Goal: Navigation & Orientation: Find specific page/section

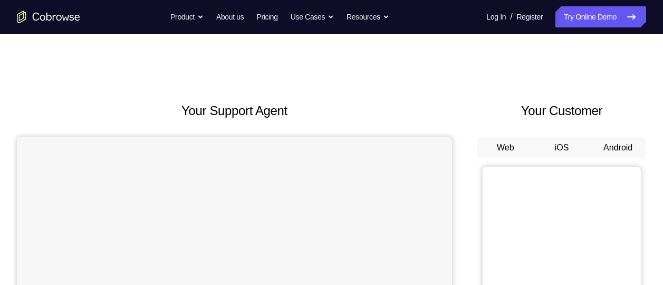
click at [614, 138] on button "Android" at bounding box center [618, 147] width 56 height 21
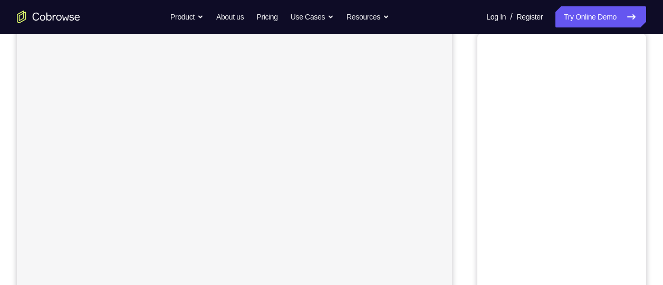
scroll to position [68, 0]
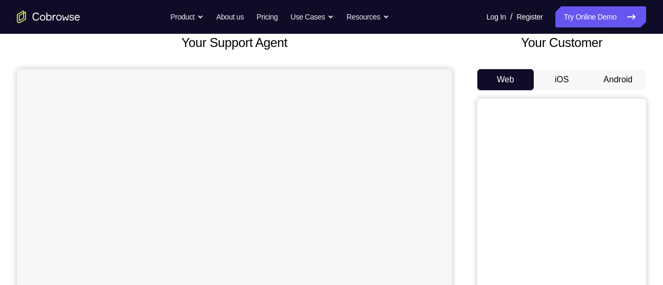
click at [611, 74] on button "Android" at bounding box center [618, 79] width 56 height 21
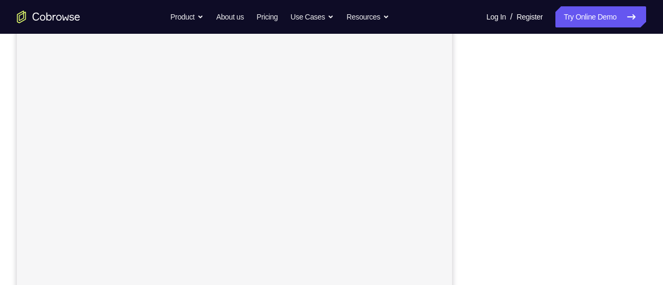
scroll to position [160, 0]
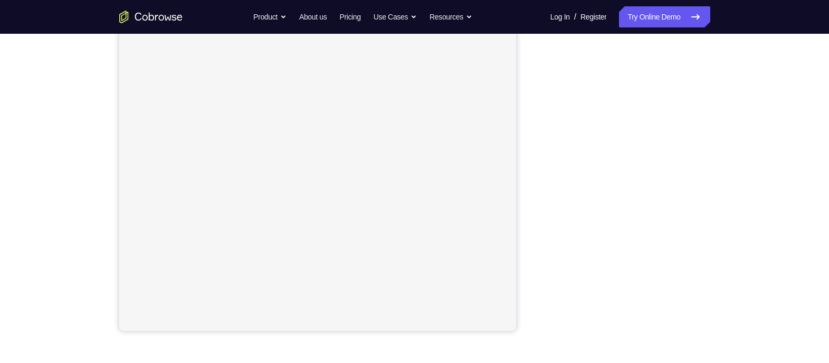
drag, startPoint x: 615, startPoint y: 6, endPoint x: 538, endPoint y: 137, distance: 151.8
click at [538, 137] on div "Your Support Agent Your Customer Web iOS Android" at bounding box center [414, 136] width 591 height 390
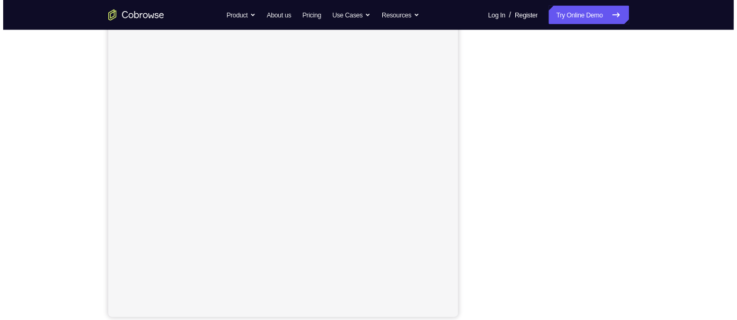
scroll to position [131, 0]
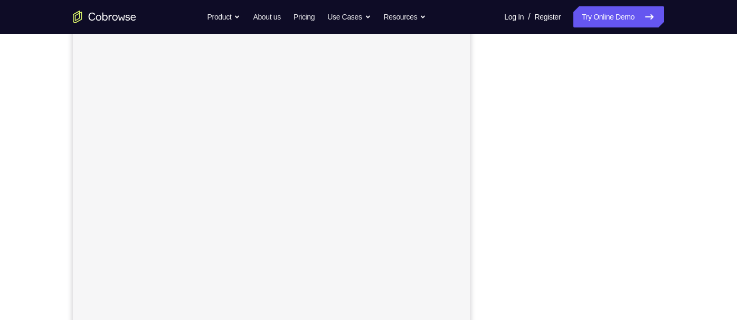
drag, startPoint x: 806, startPoint y: 14, endPoint x: 502, endPoint y: 92, distance: 313.9
click at [502, 92] on div at bounding box center [579, 198] width 169 height 324
